Goal: Find specific page/section: Find specific page/section

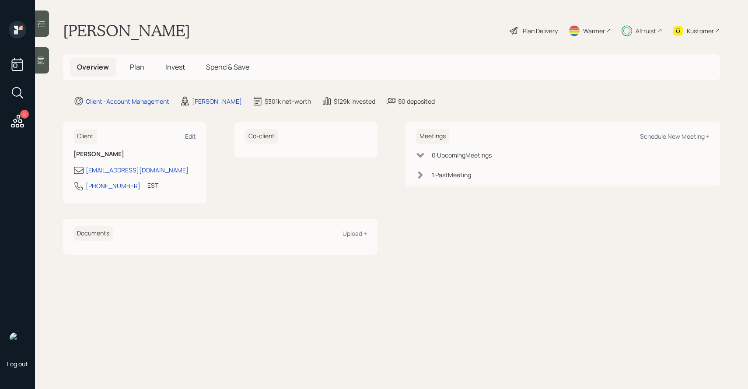
click at [685, 28] on div "Kustomer" at bounding box center [696, 30] width 47 height 19
click at [111, 30] on h1 "[PERSON_NAME]" at bounding box center [126, 30] width 127 height 19
drag, startPoint x: 111, startPoint y: 30, endPoint x: 156, endPoint y: 30, distance: 45.5
click at [156, 30] on h1 "[PERSON_NAME]" at bounding box center [126, 30] width 127 height 19
copy h1 "[PERSON_NAME]"
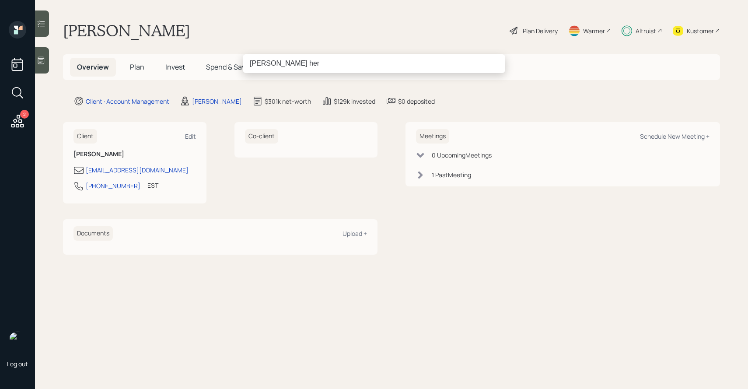
type input "[PERSON_NAME] her"
